Goal: Information Seeking & Learning: Understand process/instructions

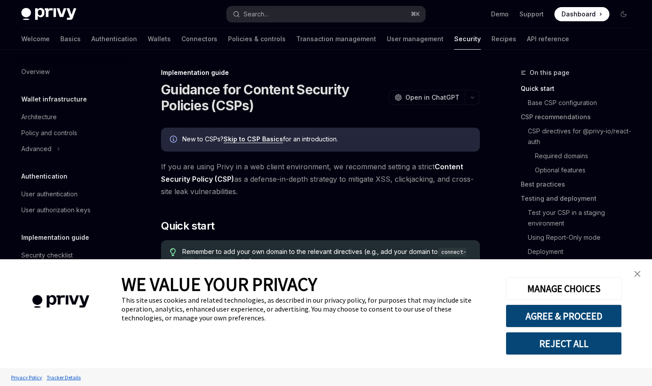
type textarea "*"
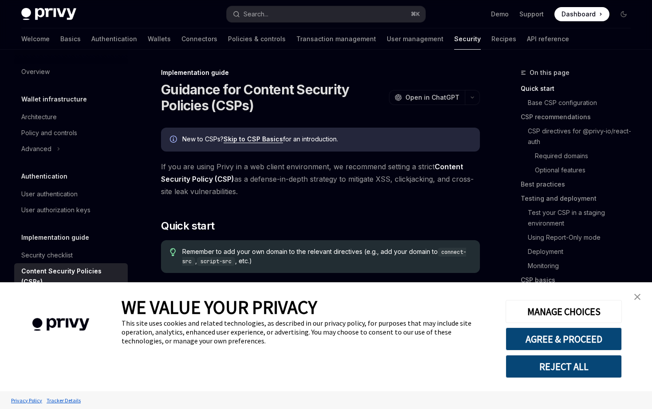
click at [570, 368] on button "REJECT ALL" at bounding box center [563, 366] width 116 height 23
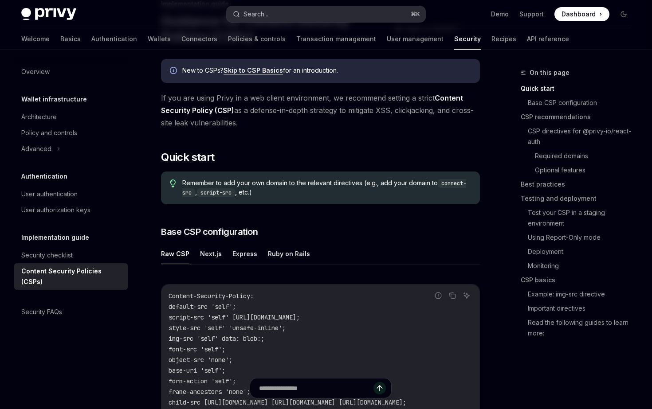
scroll to position [69, 0]
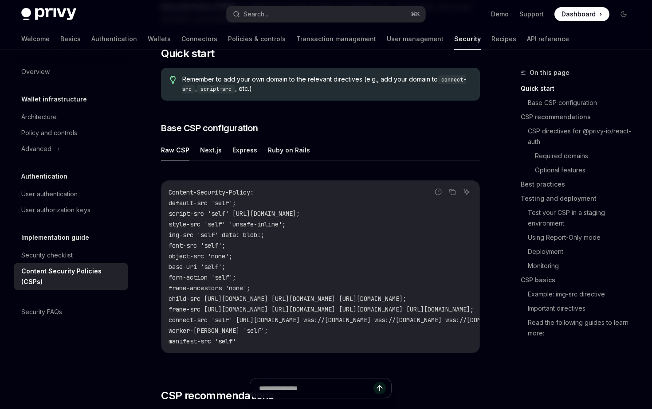
scroll to position [173, 0]
click at [212, 162] on div "Raw CSP Next.js Express Ruby on Rails Report incorrect code Copy Ask AI Content…" at bounding box center [320, 253] width 319 height 228
click at [210, 151] on button "Next.js" at bounding box center [211, 149] width 22 height 21
type textarea "*"
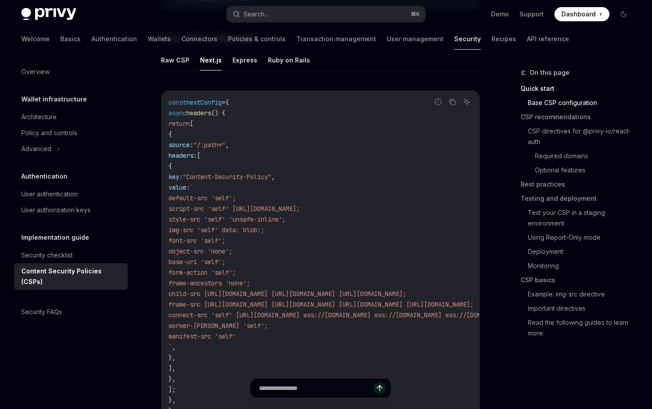
scroll to position [246, 0]
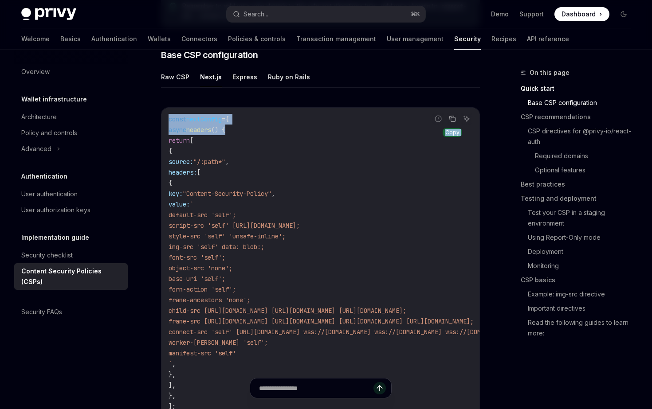
click at [454, 124] on div "Report incorrect code Copy Ask AI const nextConfig = { async headers () { retur…" at bounding box center [320, 273] width 319 height 333
click at [454, 122] on button "Copy the contents from the code block" at bounding box center [452, 119] width 12 height 12
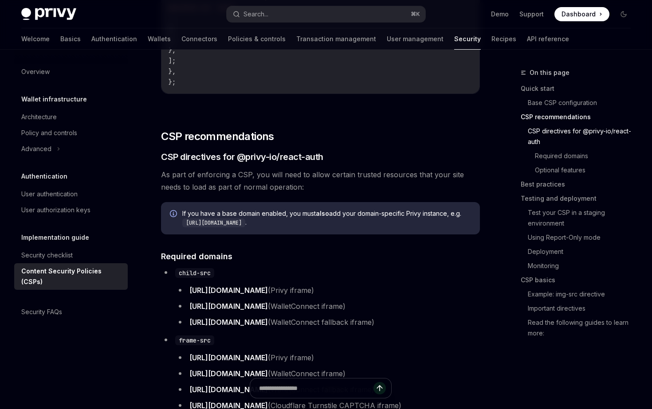
scroll to position [591, 0]
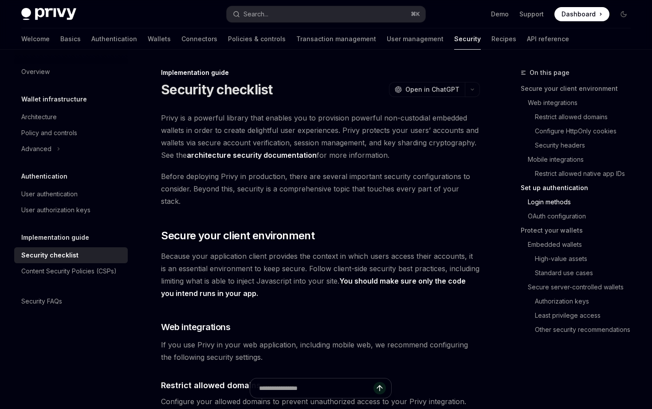
scroll to position [811, 0]
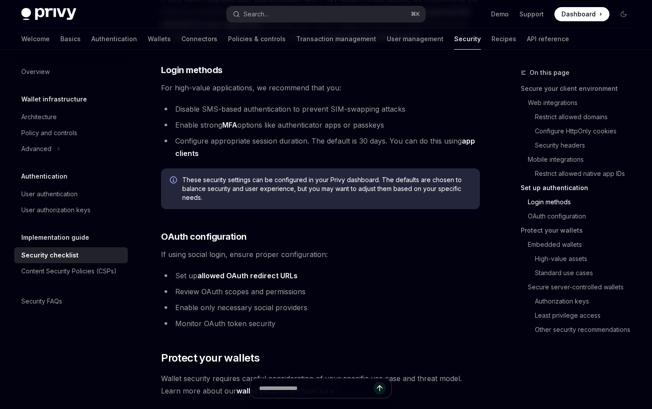
type textarea "*"
